Goal: Task Accomplishment & Management: Manage account settings

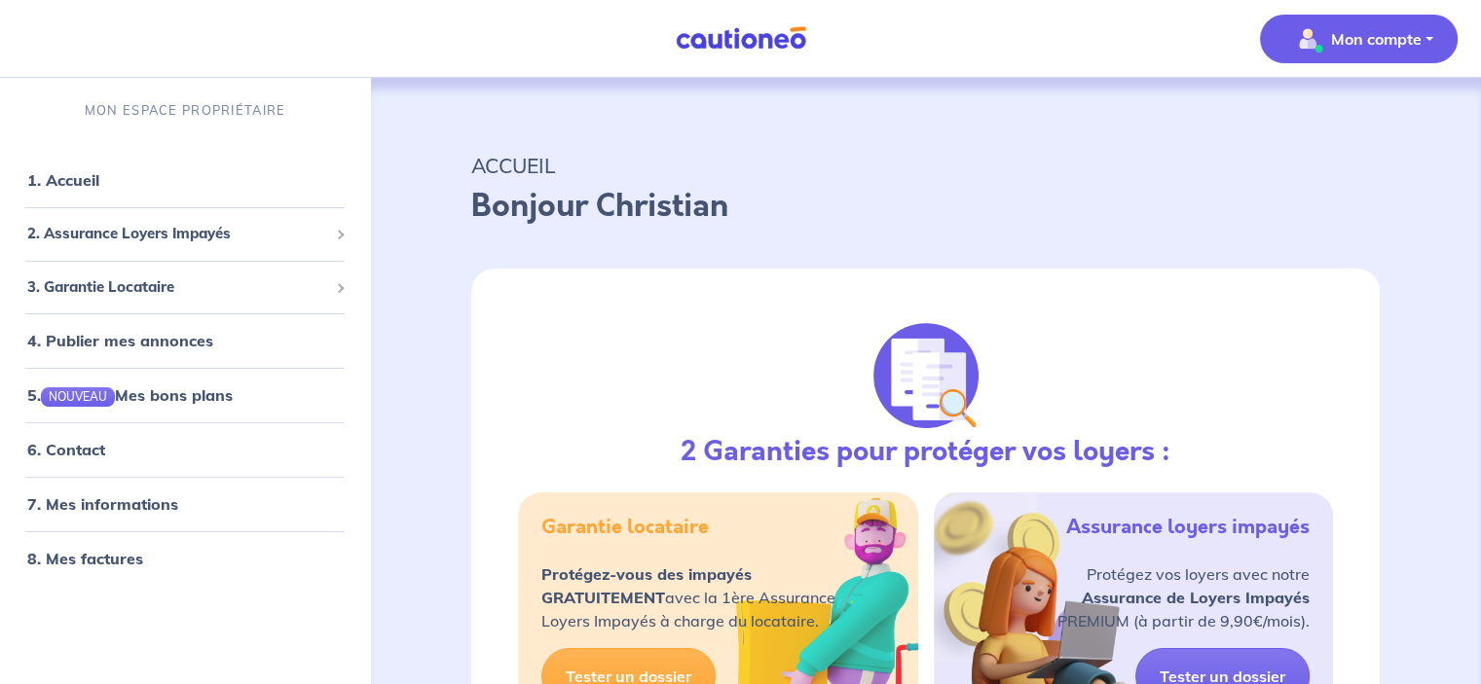
click at [1386, 36] on p "Mon compte" at bounding box center [1376, 38] width 91 height 23
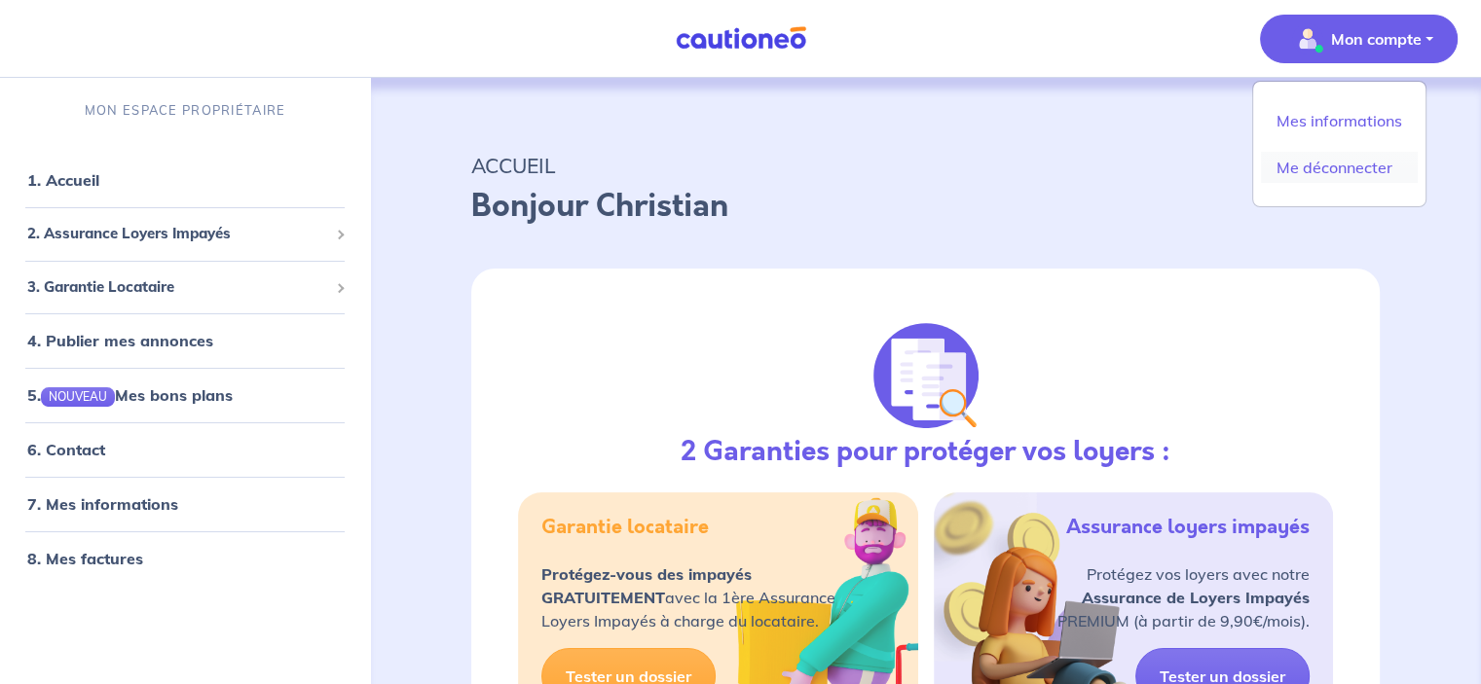
click at [1337, 168] on link "Me déconnecter" at bounding box center [1339, 167] width 157 height 31
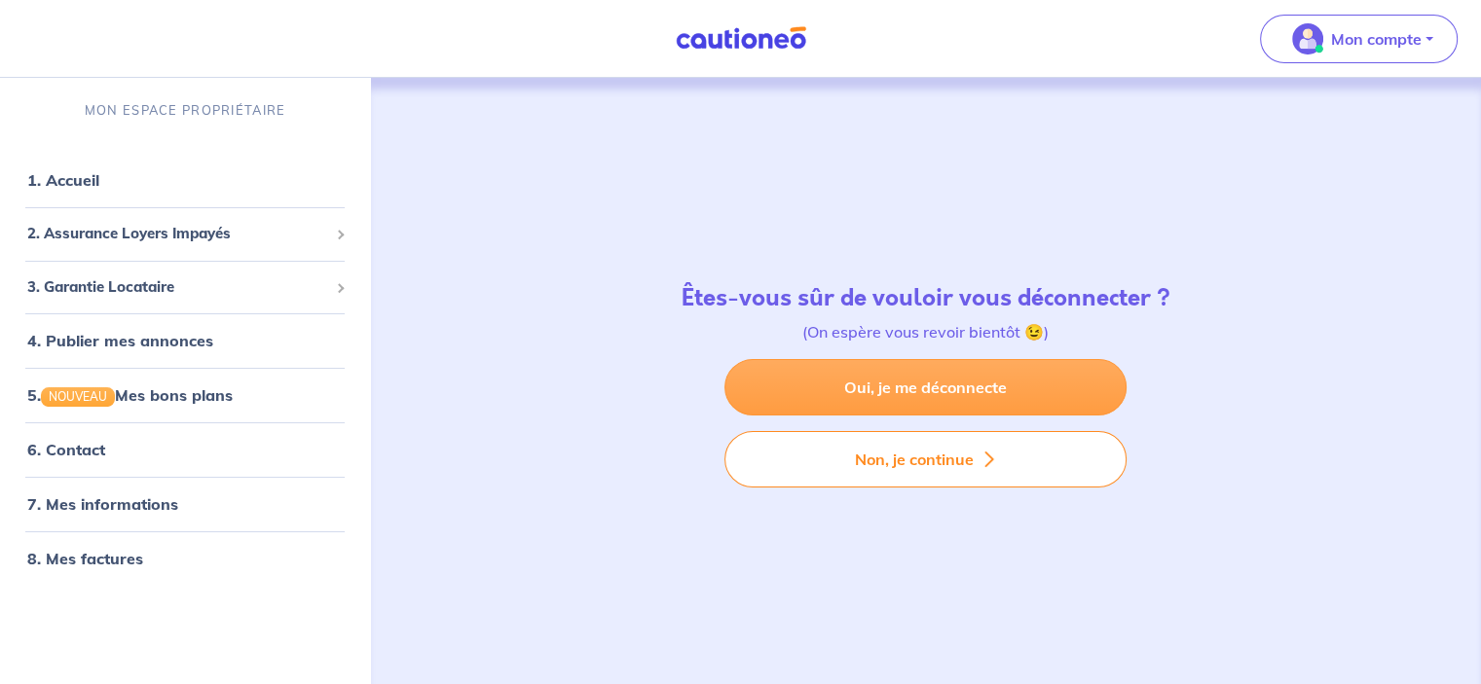
click at [915, 396] on link "Oui, je me déconnecte" at bounding box center [925, 387] width 402 height 56
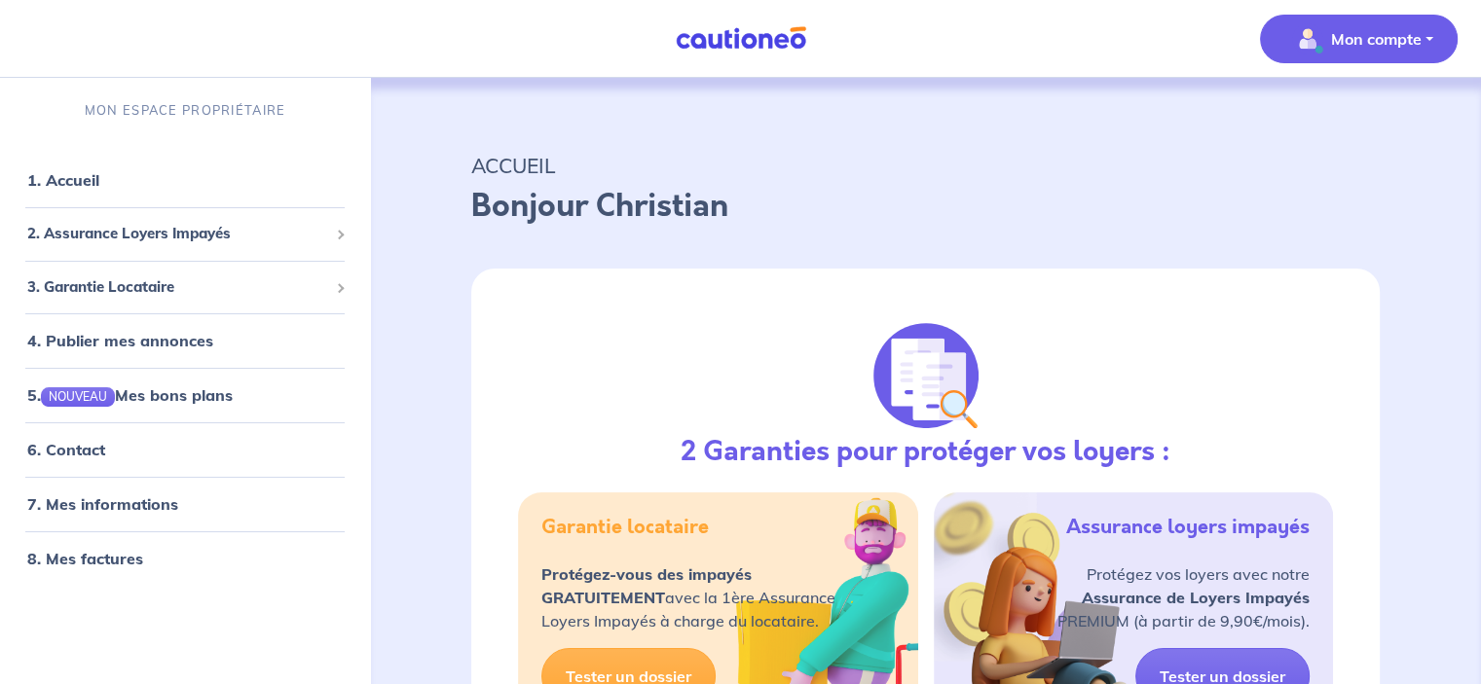
click at [1419, 35] on button "Mon compte" at bounding box center [1359, 39] width 198 height 49
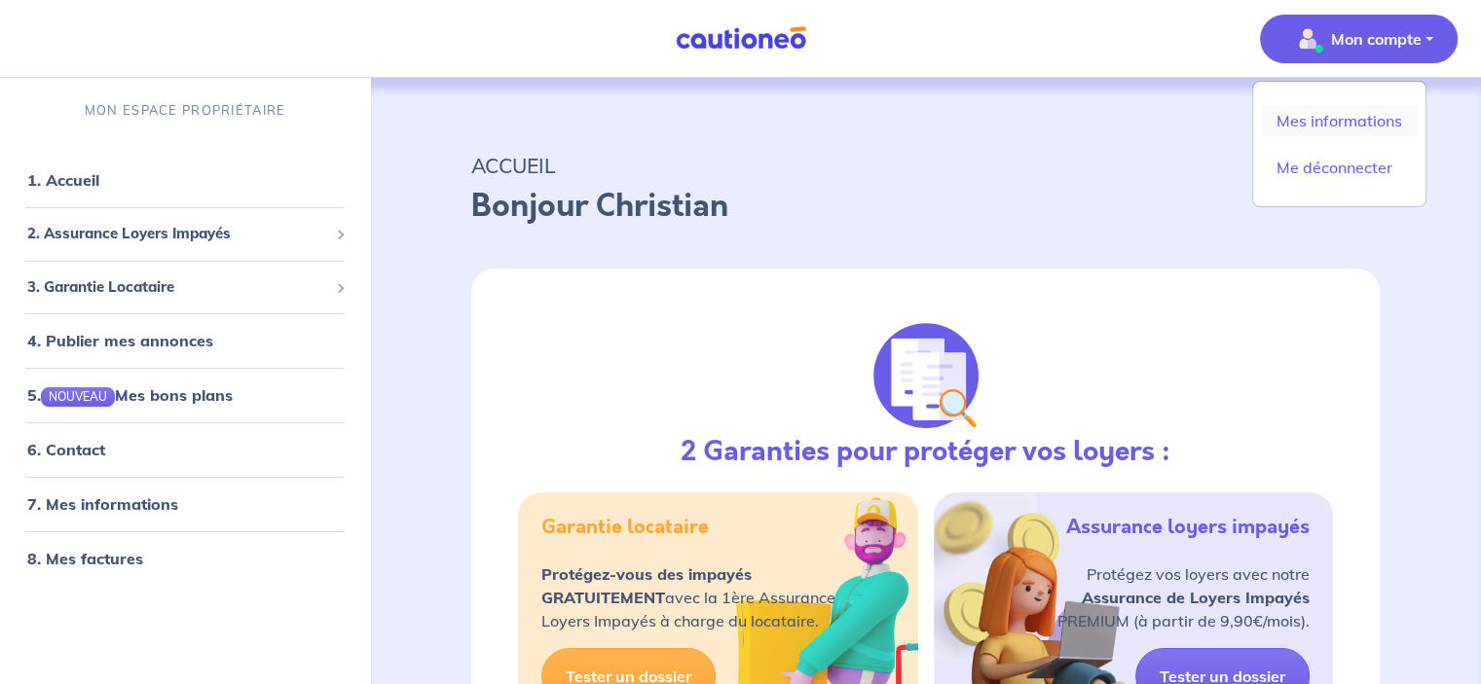
click at [1354, 110] on link "Mes informations" at bounding box center [1339, 120] width 157 height 31
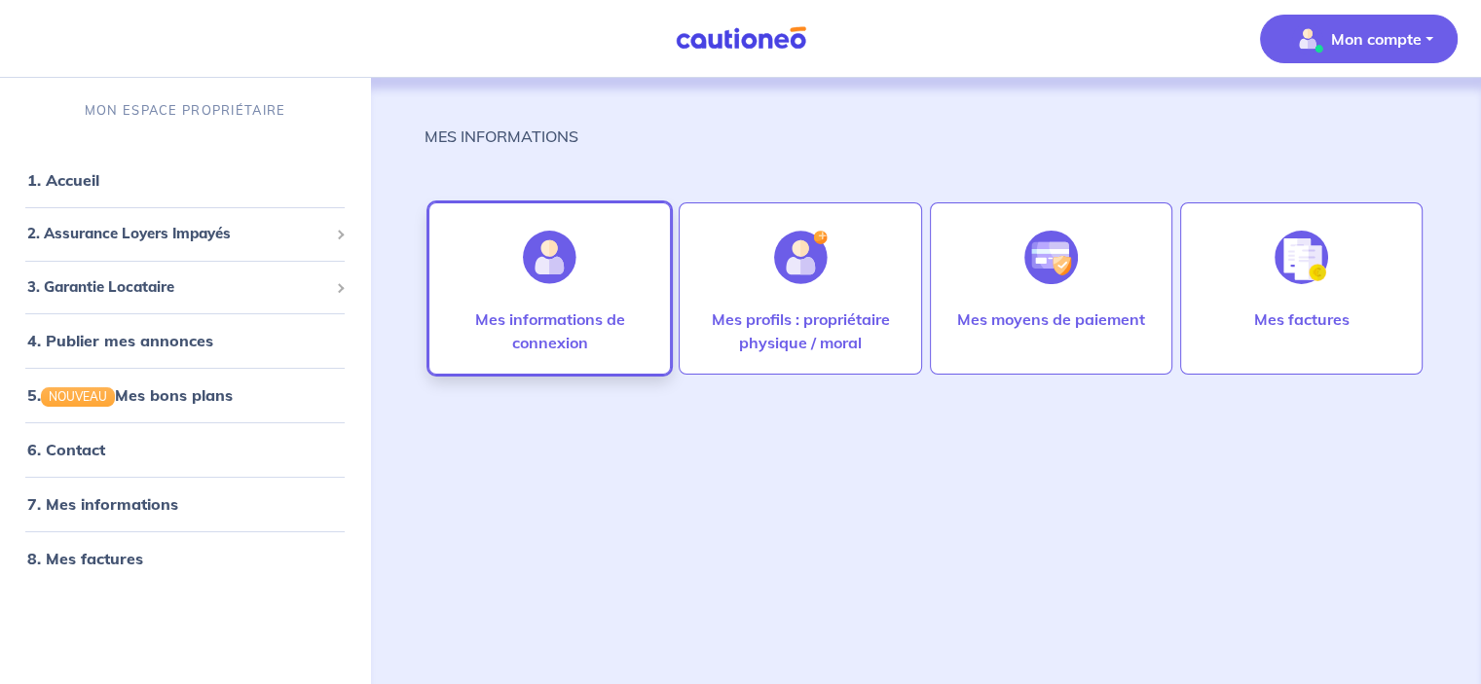
click at [626, 315] on p "Mes informations de connexion" at bounding box center [550, 331] width 202 height 47
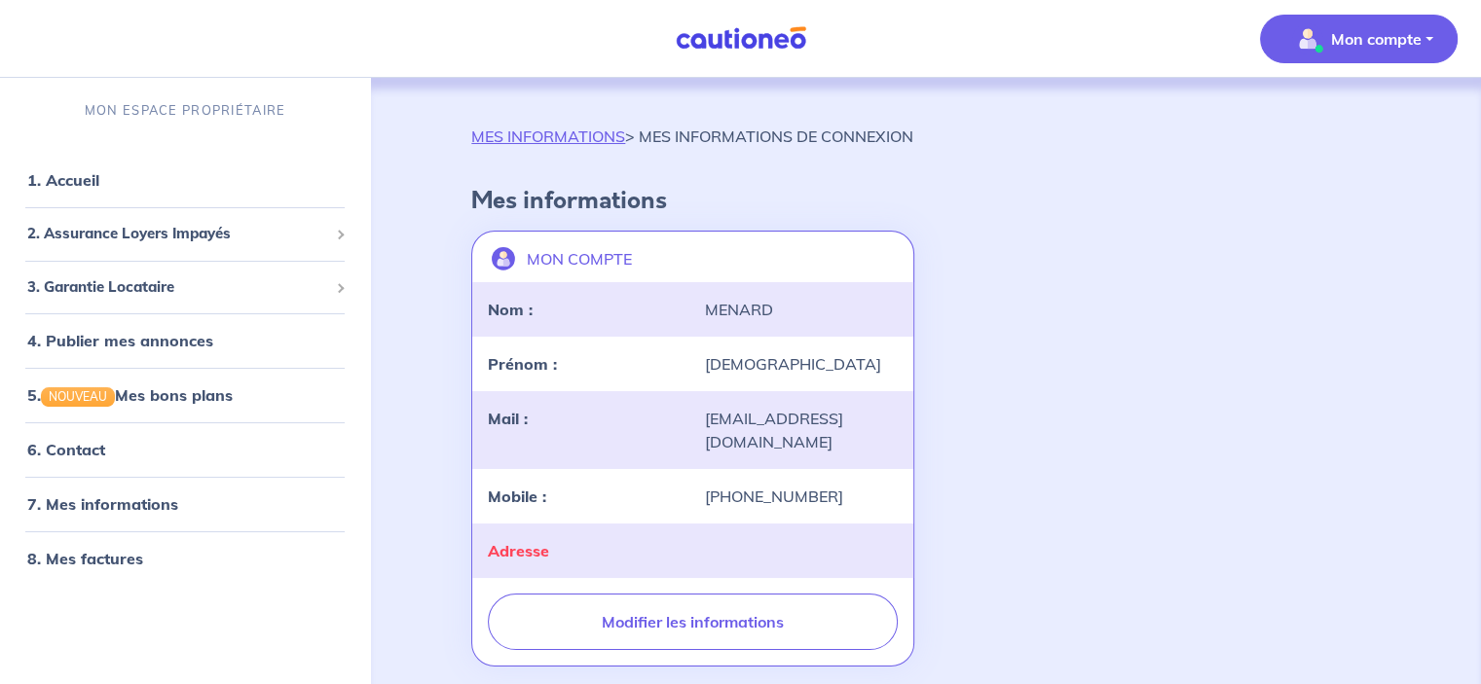
click at [1391, 32] on p "Mon compte" at bounding box center [1376, 38] width 91 height 23
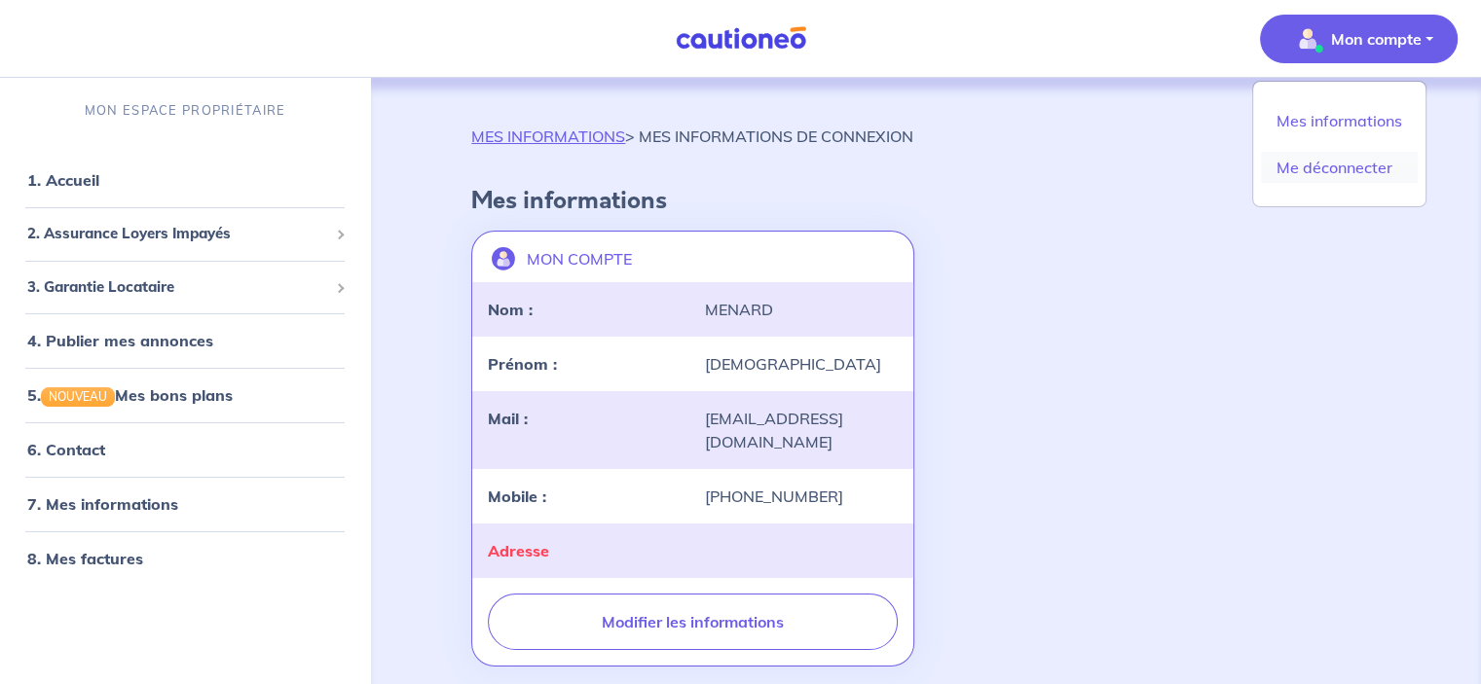
click at [1318, 164] on link "Me déconnecter" at bounding box center [1339, 167] width 157 height 31
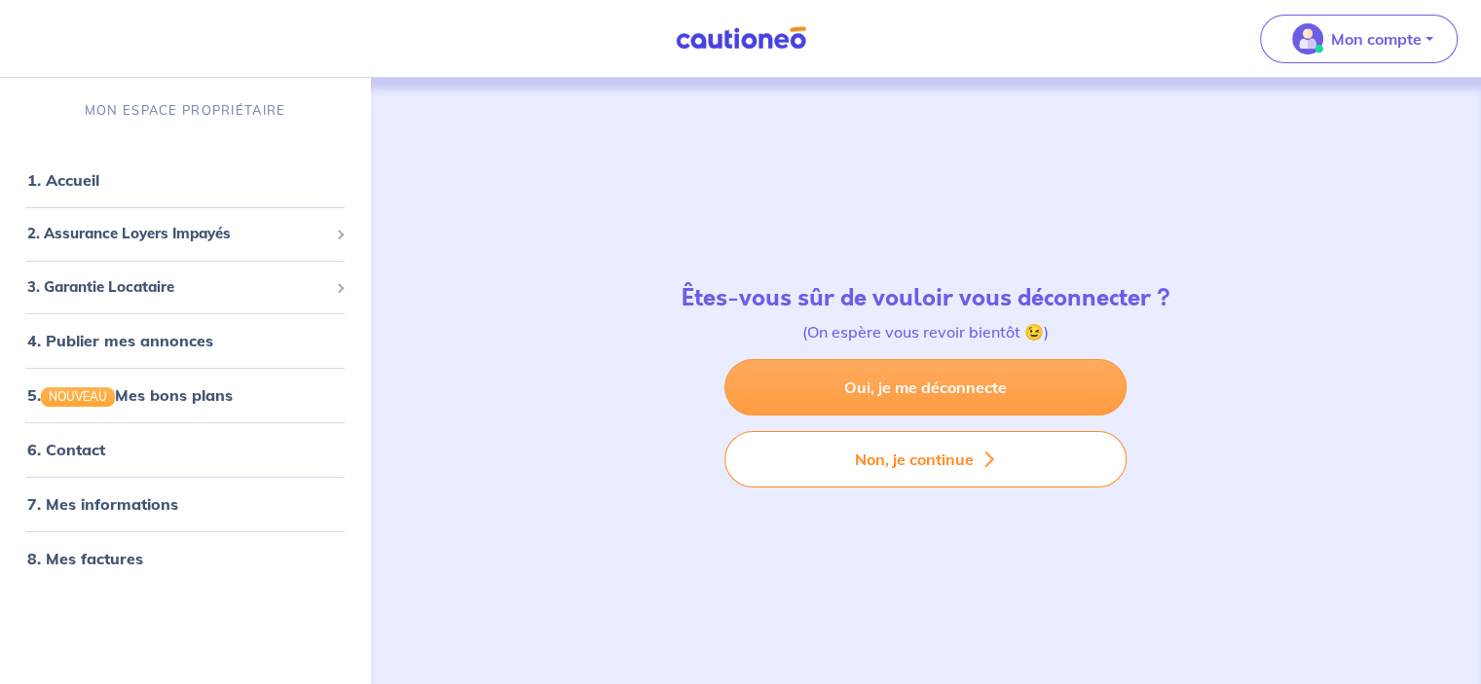
click at [989, 370] on link "Oui, je me déconnecte" at bounding box center [925, 387] width 402 height 56
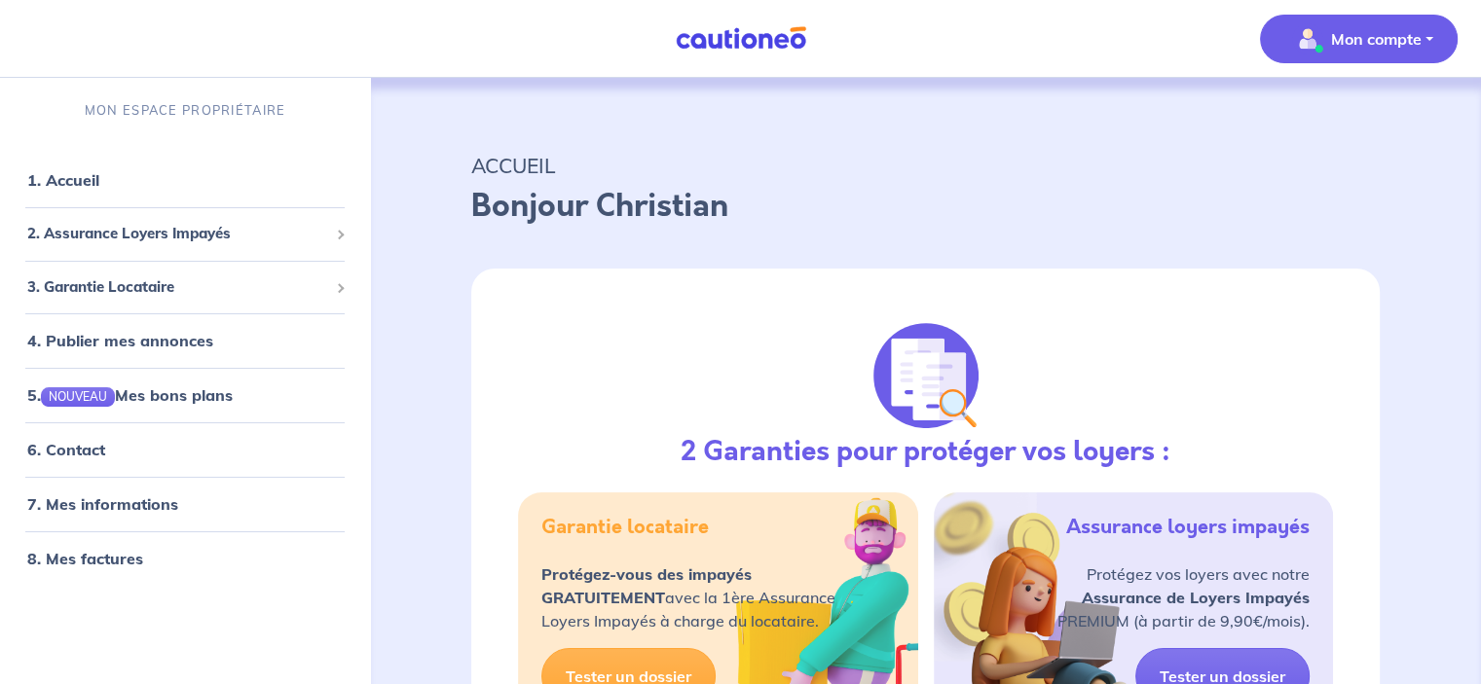
click at [1341, 27] on p "Mon compte" at bounding box center [1376, 38] width 91 height 23
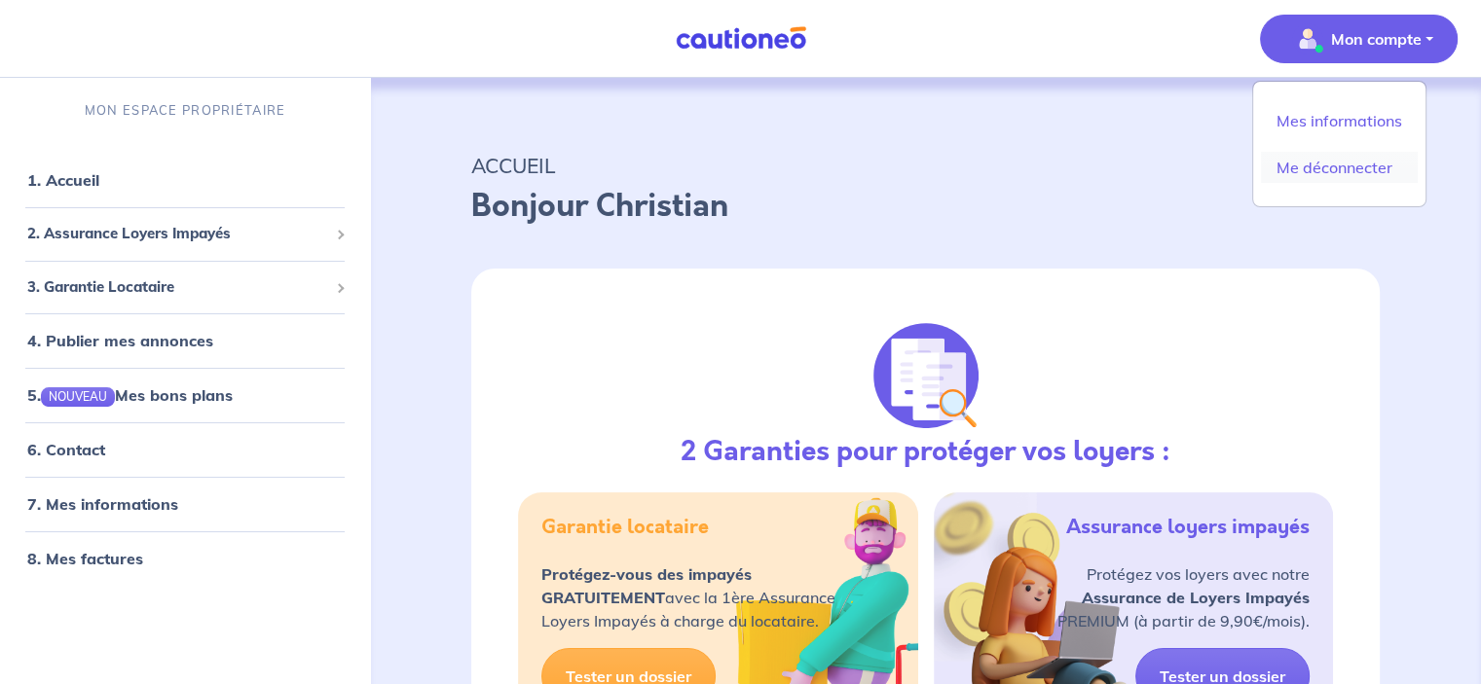
click at [1331, 168] on link "Me déconnecter" at bounding box center [1339, 167] width 157 height 31
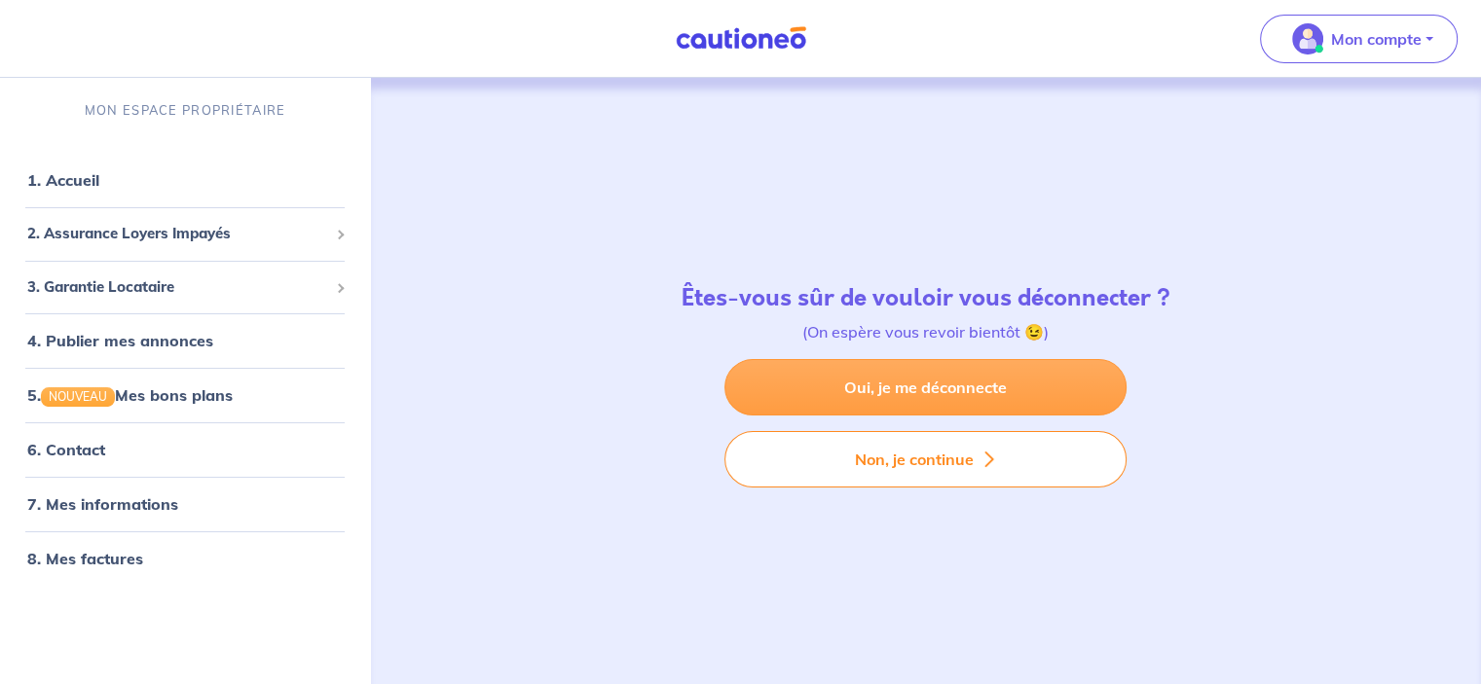
click at [977, 377] on link "Oui, je me déconnecte" at bounding box center [925, 387] width 402 height 56
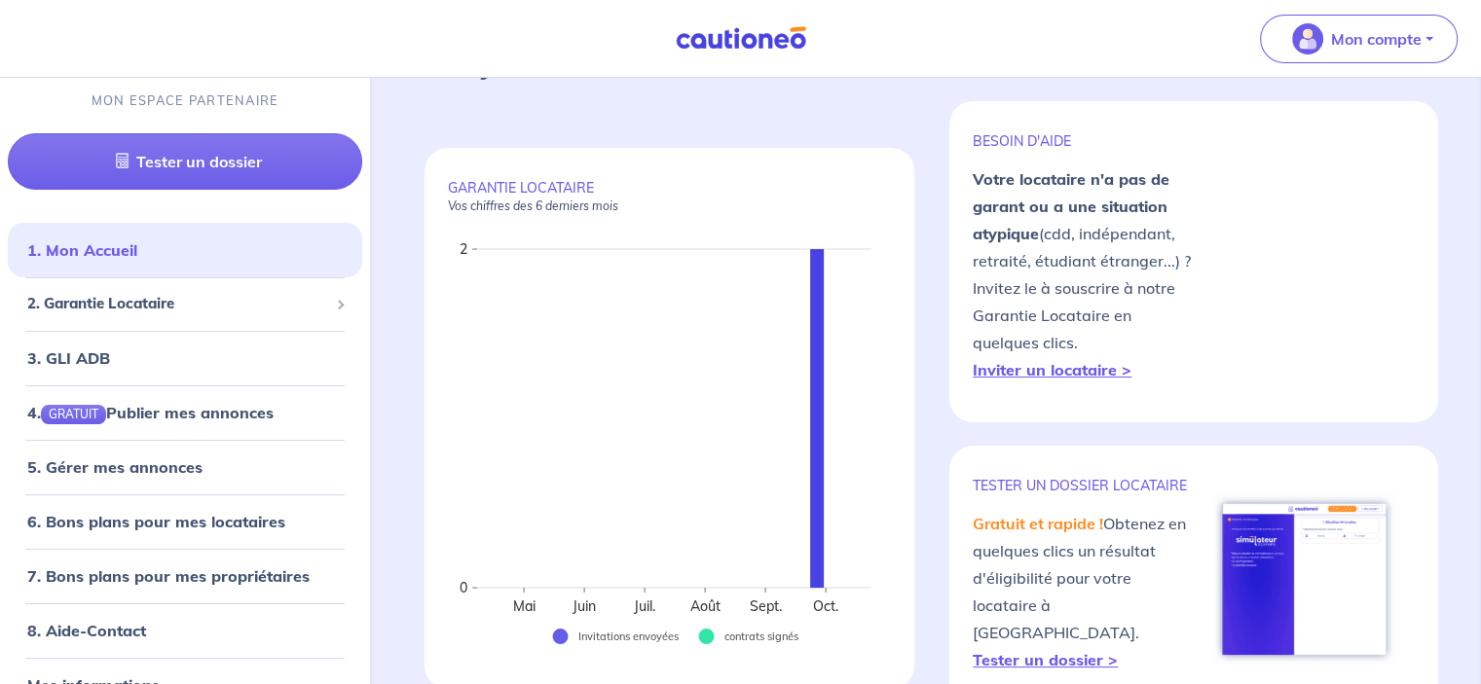
scroll to position [195, 0]
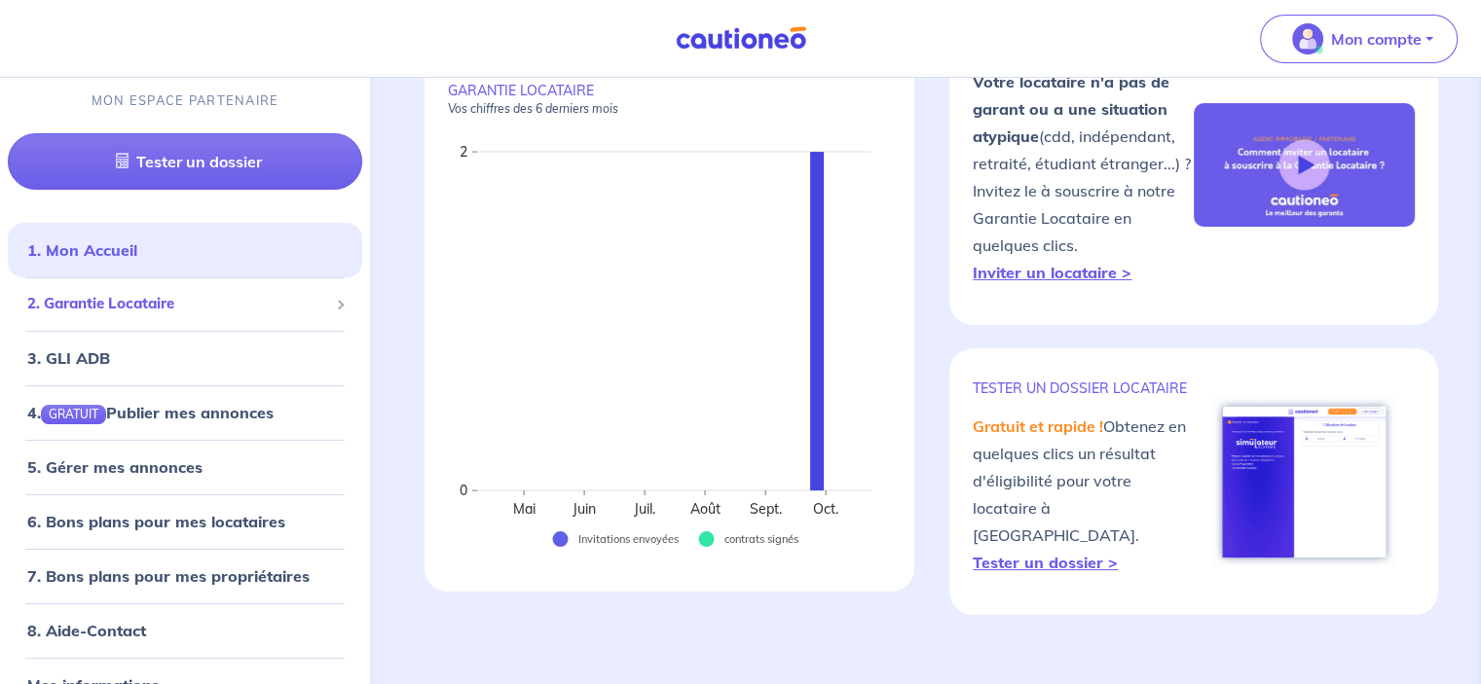
click at [207, 316] on div "2. Garantie Locataire" at bounding box center [185, 304] width 354 height 38
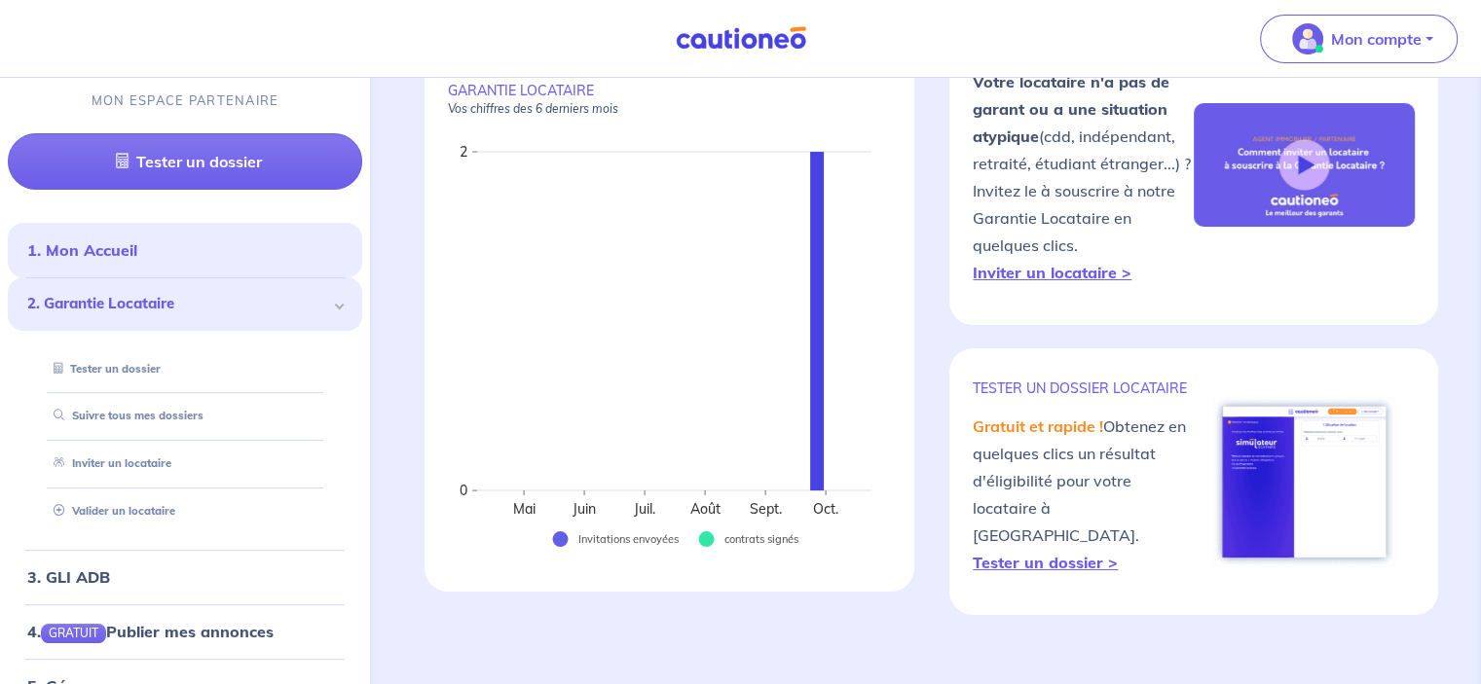
click at [179, 311] on span "2. Garantie Locataire" at bounding box center [177, 304] width 301 height 22
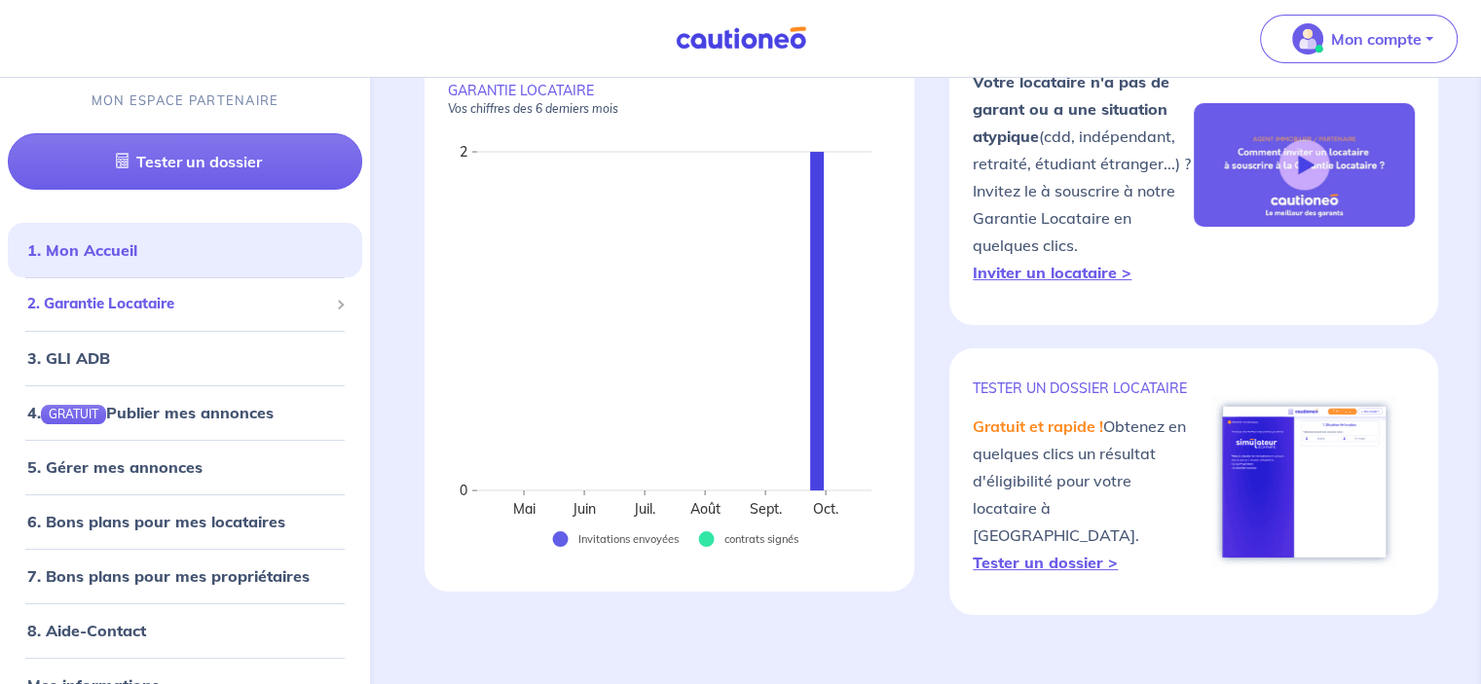
click at [166, 293] on span "2. Garantie Locataire" at bounding box center [177, 304] width 301 height 22
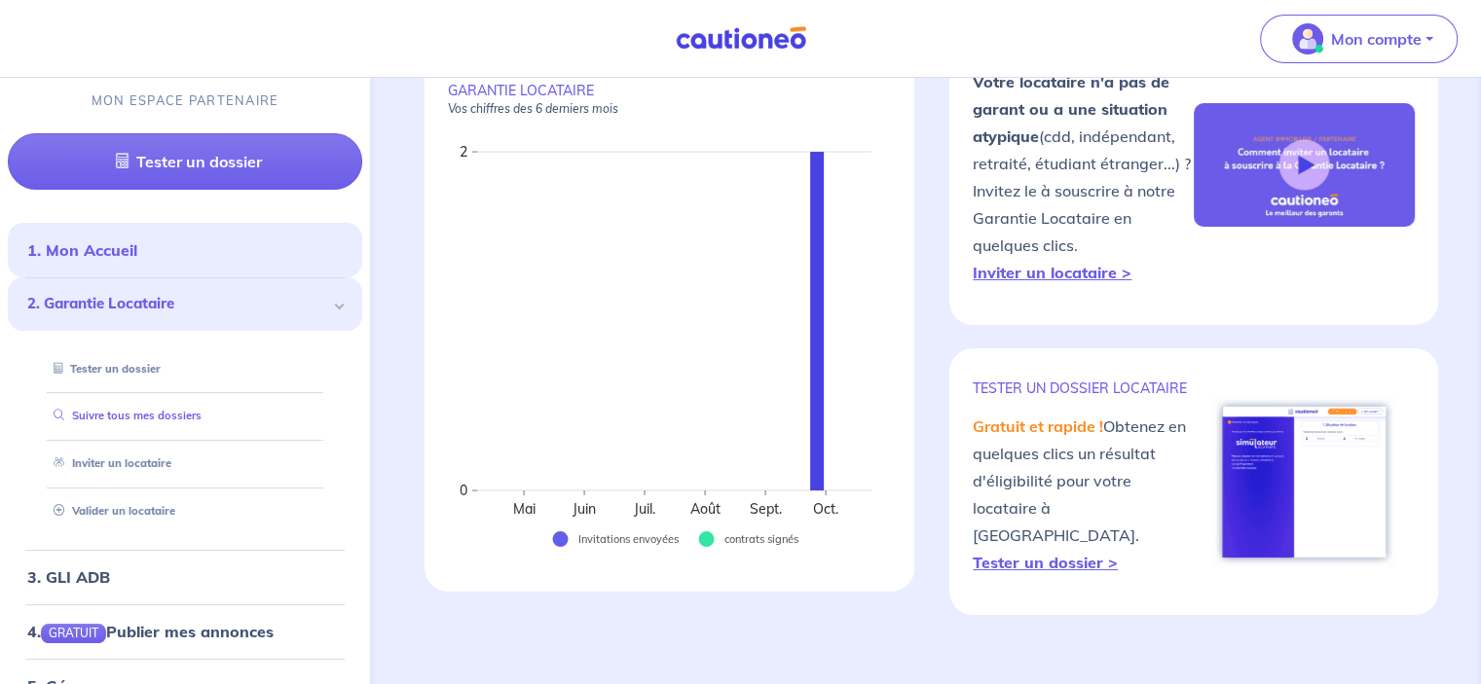
click at [146, 417] on link "Suivre tous mes dossiers" at bounding box center [124, 417] width 156 height 14
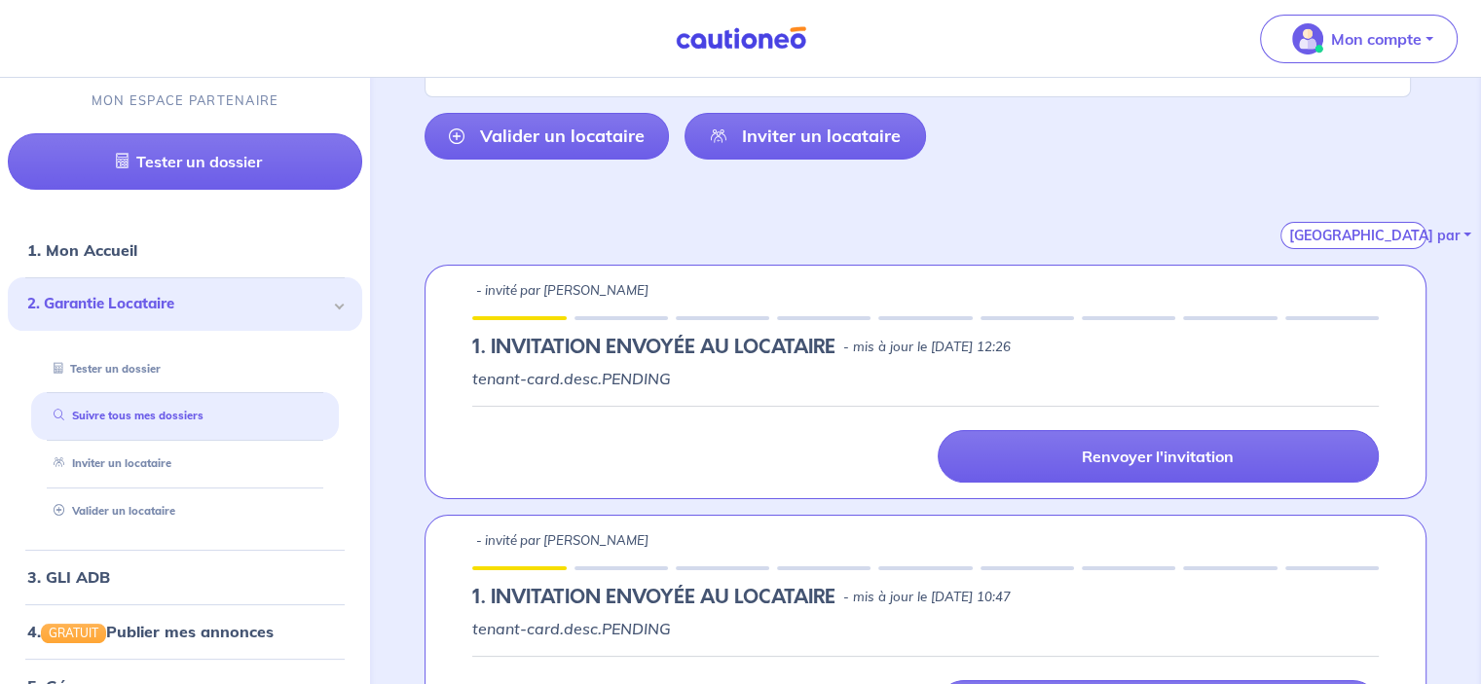
scroll to position [272, 0]
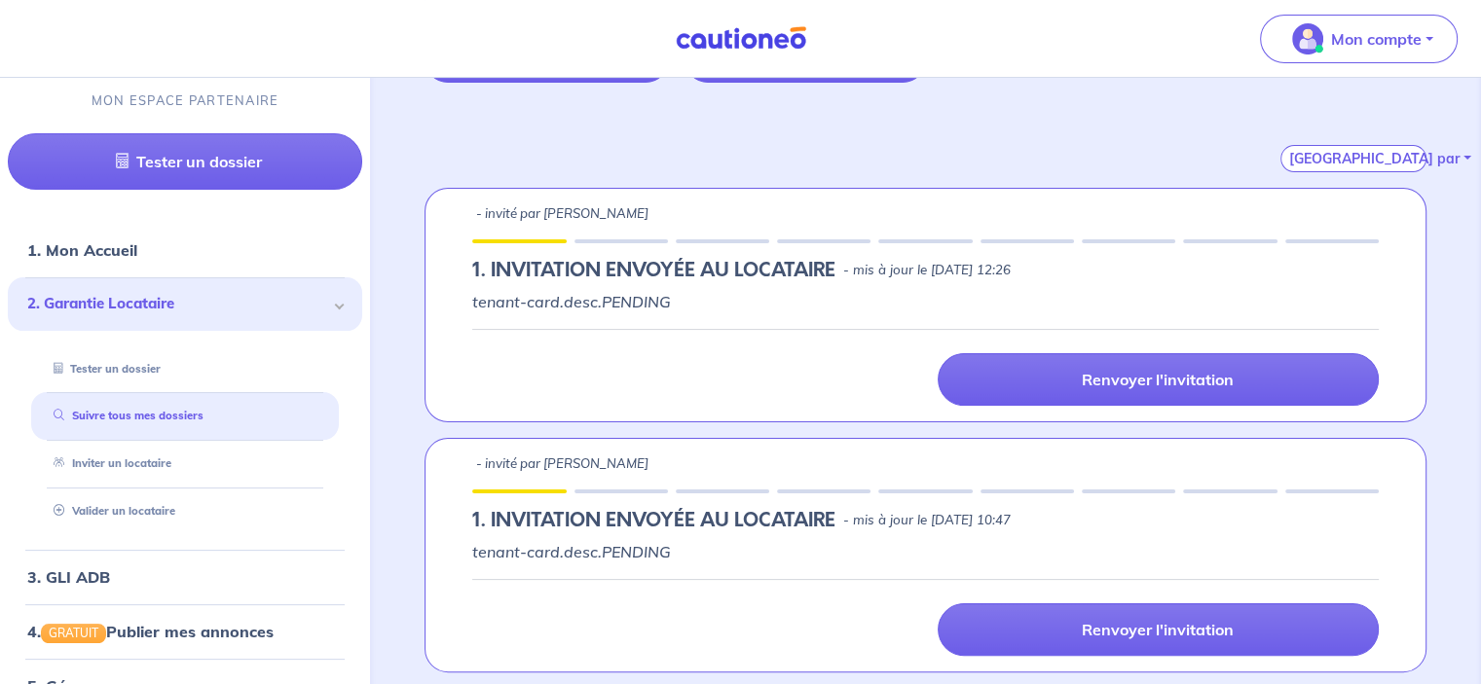
click at [569, 518] on h5 "1.︎ INVITATION ENVOYÉE AU LOCATAIRE" at bounding box center [653, 520] width 363 height 23
click at [567, 579] on div "Renvoyer l'invitation" at bounding box center [925, 617] width 906 height 77
click at [676, 509] on h5 "1.︎ INVITATION ENVOYÉE AU LOCATAIRE" at bounding box center [653, 520] width 363 height 23
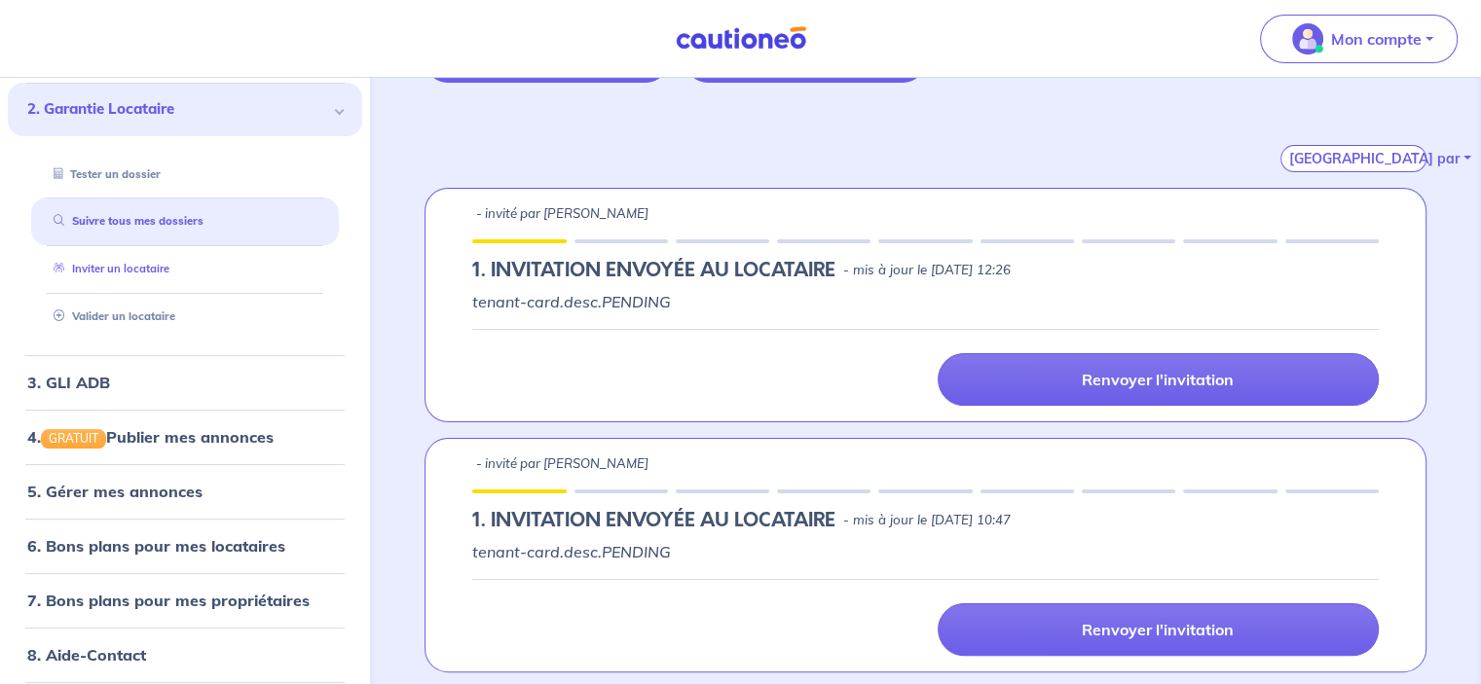
scroll to position [256, 0]
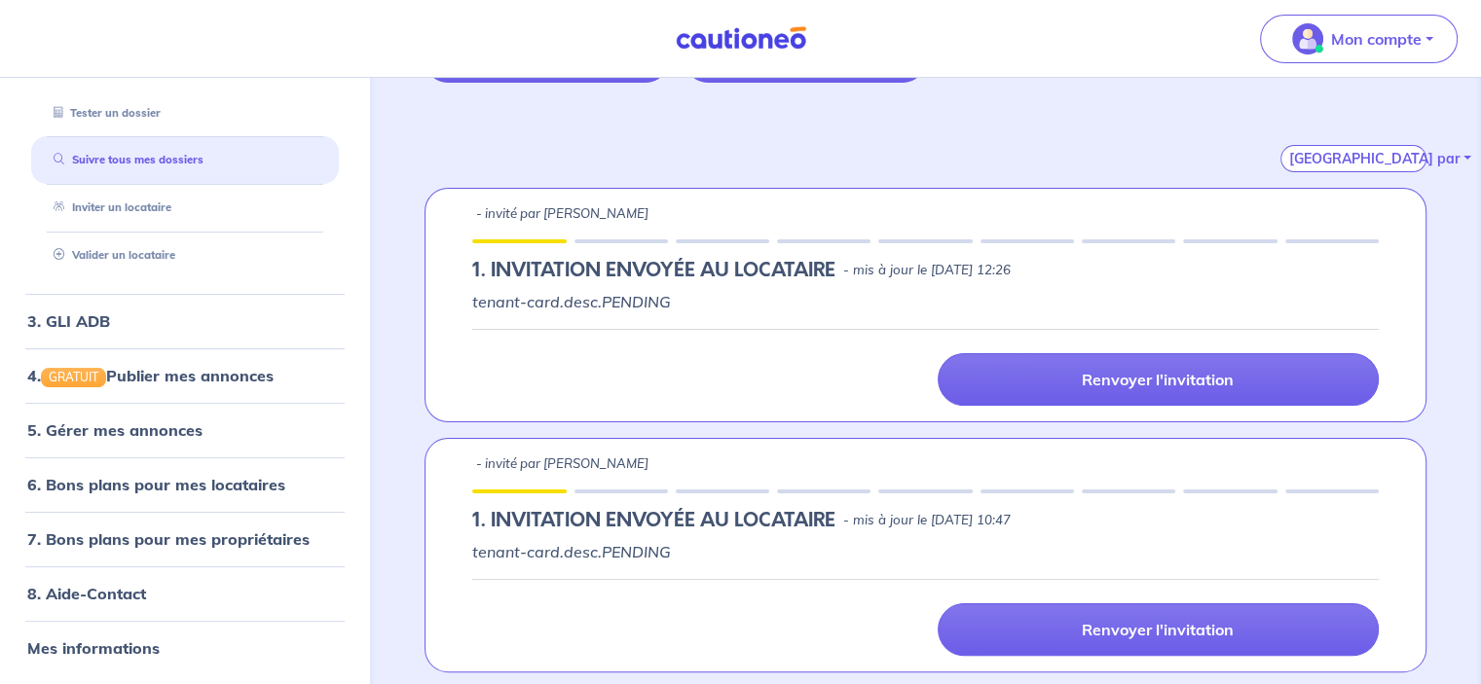
click at [622, 324] on div "tenant-card.desc.PENDING Renvoyer l'invitation" at bounding box center [925, 348] width 906 height 116
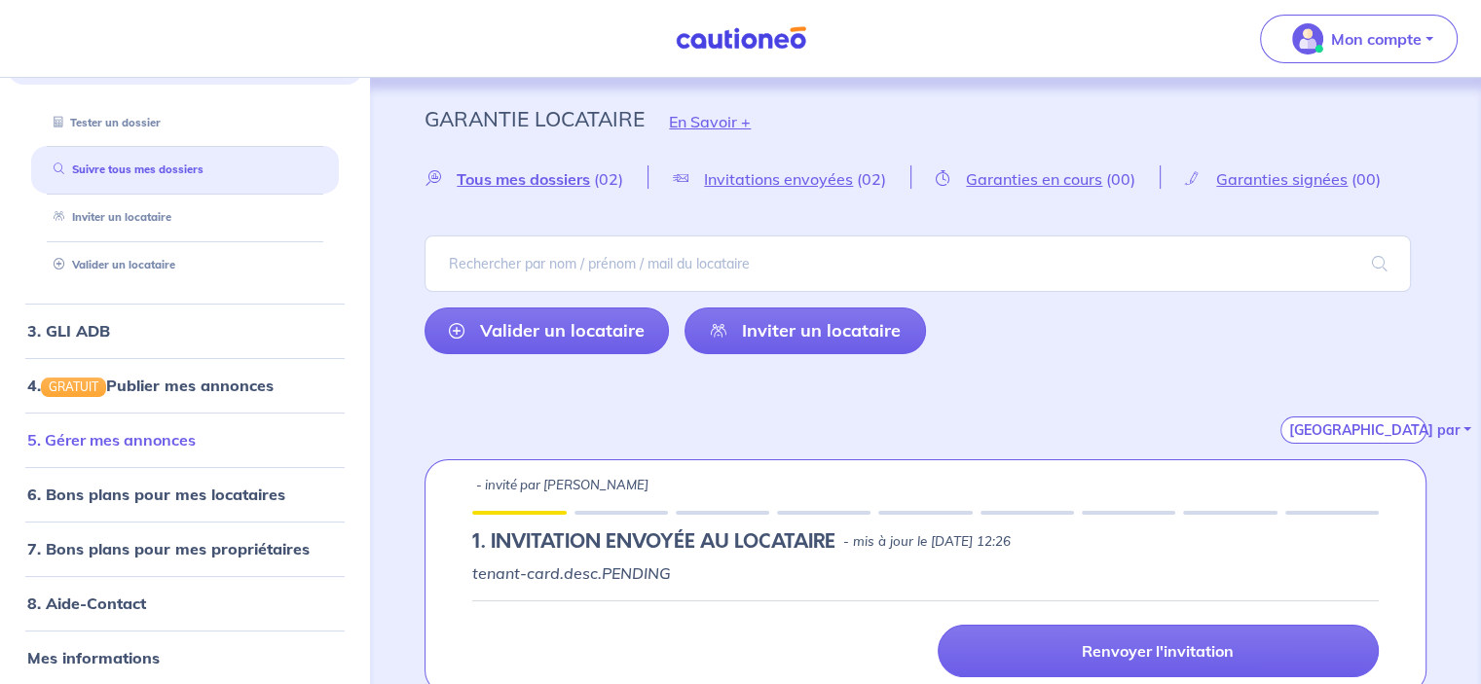
scroll to position [257, 0]
click at [144, 608] on link "8. Aide-Contact" at bounding box center [85, 602] width 117 height 19
